Goal: Navigation & Orientation: Find specific page/section

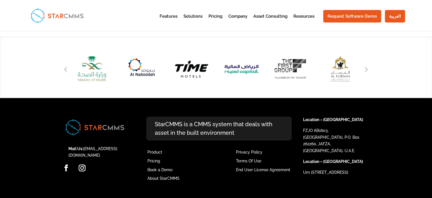
scroll to position [4, 5]
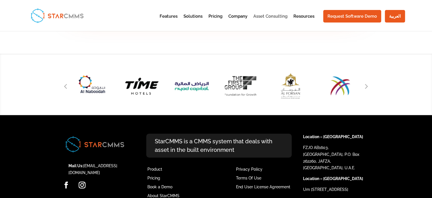
click at [264, 16] on link "Asset Consulting" at bounding box center [271, 21] width 34 height 14
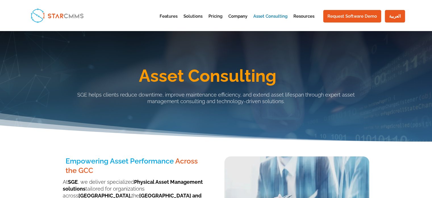
click at [57, 17] on img at bounding box center [57, 15] width 58 height 19
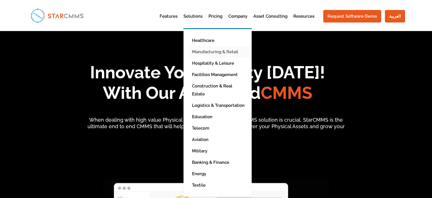
scroll to position [47, 98]
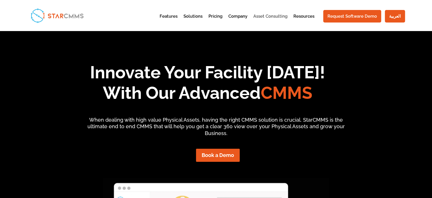
click at [264, 17] on link "Asset Consulting" at bounding box center [271, 21] width 34 height 14
